Goal: Book appointment/travel/reservation

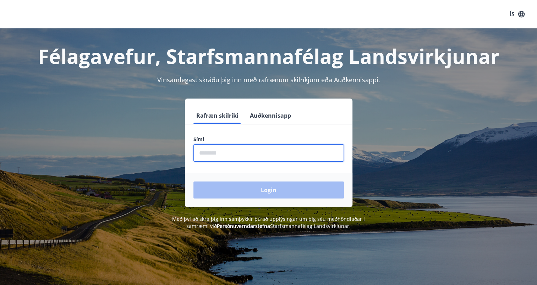
click at [297, 152] on input "phone" at bounding box center [268, 152] width 150 height 17
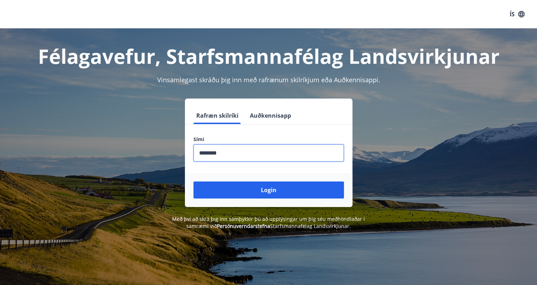
type input "********"
click at [193, 182] on button "Login" at bounding box center [268, 190] width 150 height 17
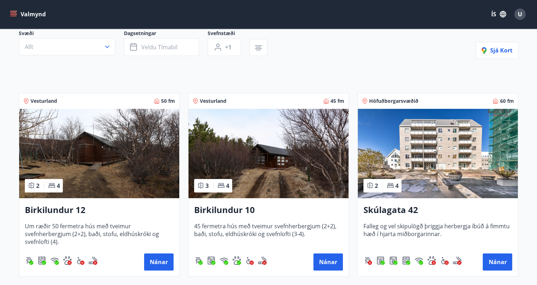
scroll to position [71, 0]
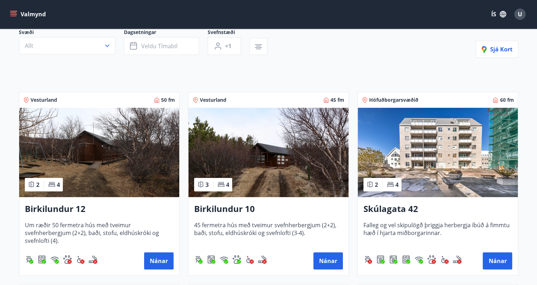
click at [464, 152] on img at bounding box center [438, 152] width 160 height 89
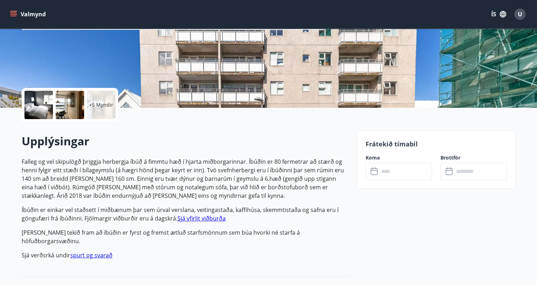
scroll to position [106, 0]
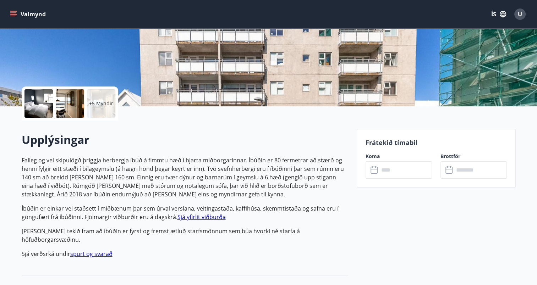
click at [412, 175] on input "text" at bounding box center [405, 169] width 53 height 17
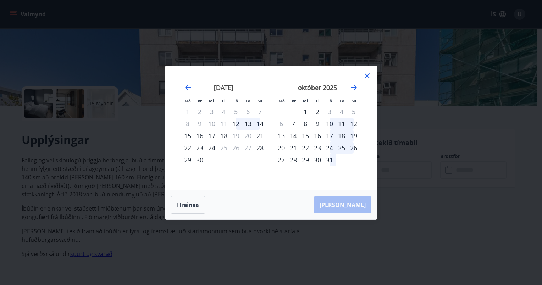
click at [369, 78] on icon at bounding box center [367, 75] width 5 height 5
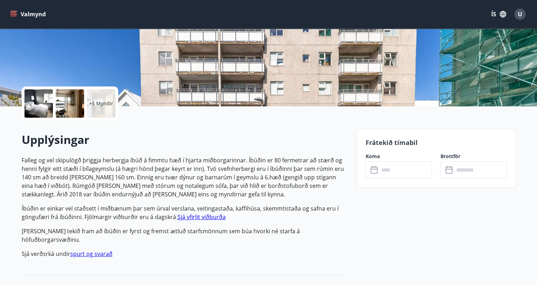
click at [12, 15] on icon "menu" at bounding box center [13, 14] width 7 height 7
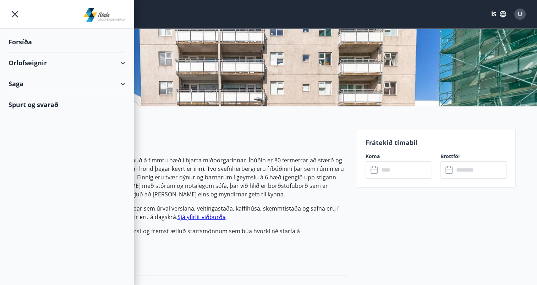
click at [82, 60] on div "Orlofseignir" at bounding box center [67, 63] width 117 height 21
click at [230, 141] on h2 "Upplýsingar" at bounding box center [185, 140] width 326 height 16
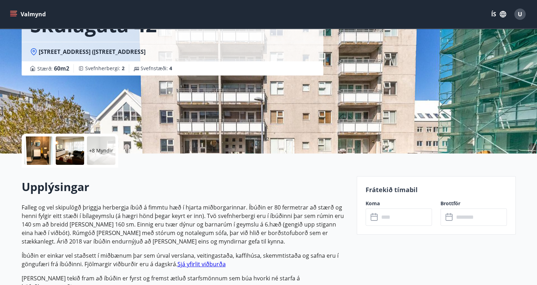
scroll to position [0, 0]
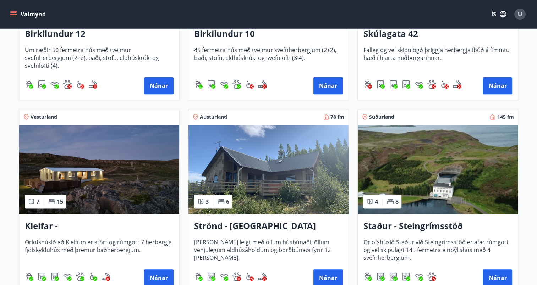
scroll to position [285, 0]
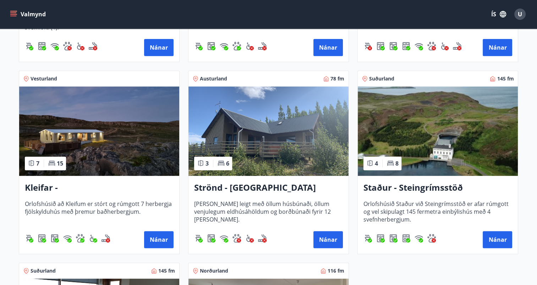
click at [107, 137] on img at bounding box center [99, 131] width 160 height 89
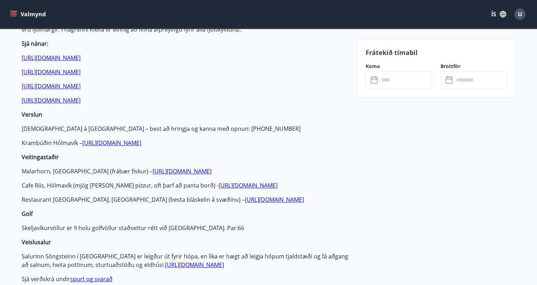
scroll to position [383, 0]
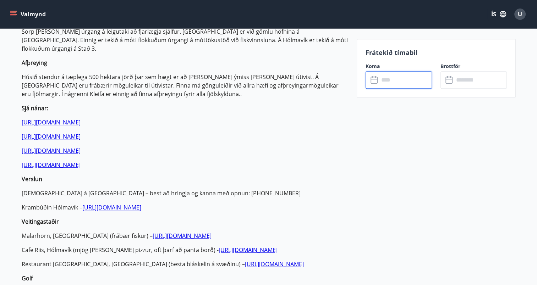
click at [415, 81] on input "text" at bounding box center [405, 79] width 53 height 17
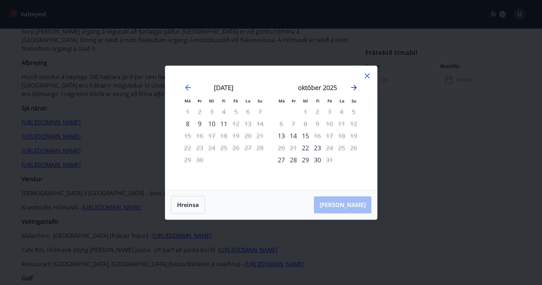
click at [353, 89] on icon "Move forward to switch to the next month." at bounding box center [354, 87] width 9 height 9
click at [189, 87] on icon "Move backward to switch to the previous month." at bounding box center [188, 87] width 9 height 9
click at [355, 89] on icon "Move forward to switch to the next month." at bounding box center [354, 88] width 6 height 6
click at [354, 87] on icon "Move forward to switch to the next month." at bounding box center [354, 88] width 6 height 6
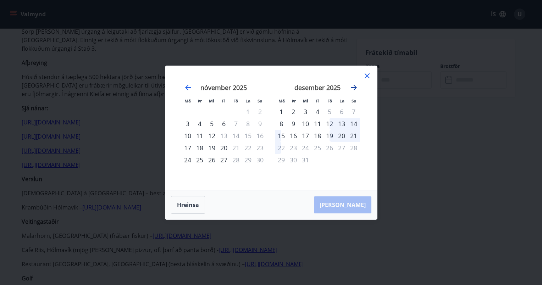
click at [354, 87] on icon "Move forward to switch to the next month." at bounding box center [354, 88] width 6 height 6
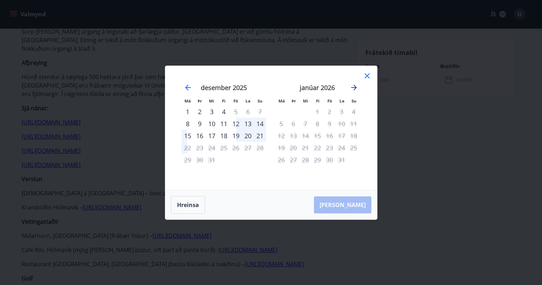
click at [354, 87] on icon "Move forward to switch to the next month." at bounding box center [354, 88] width 6 height 6
click at [187, 85] on icon "Move backward to switch to the previous month." at bounding box center [188, 88] width 6 height 6
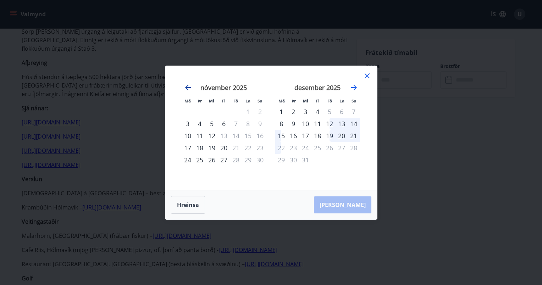
click at [187, 85] on icon "Move backward to switch to the previous month." at bounding box center [188, 88] width 6 height 6
click at [368, 76] on icon at bounding box center [367, 75] width 5 height 5
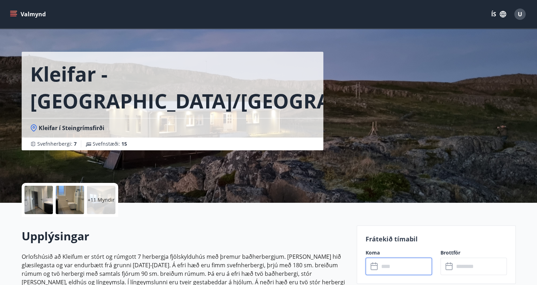
scroll to position [0, 0]
